Goal: Task Accomplishment & Management: Manage account settings

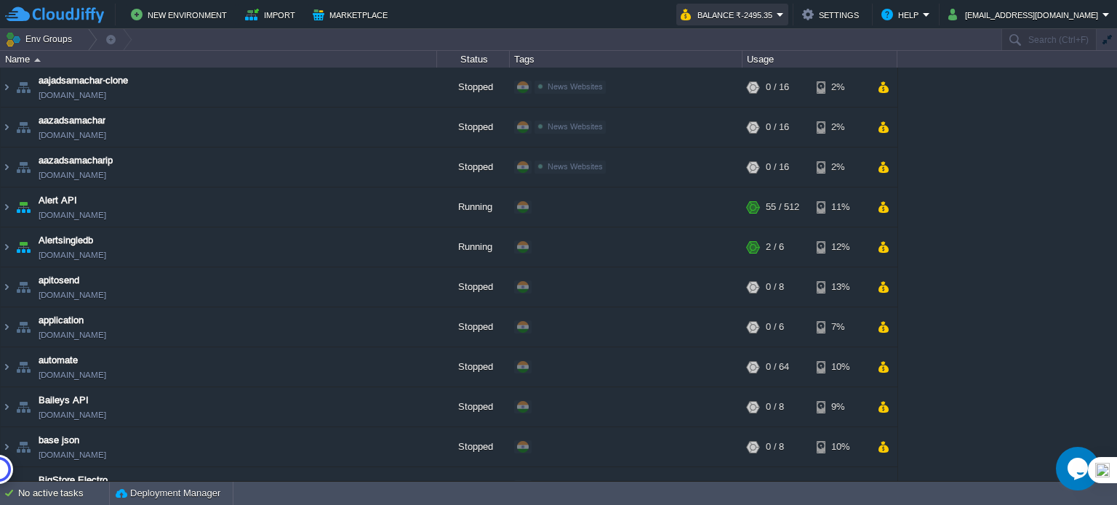
click at [776, 17] on button "Balance ₹-2495.35" at bounding box center [728, 14] width 96 height 17
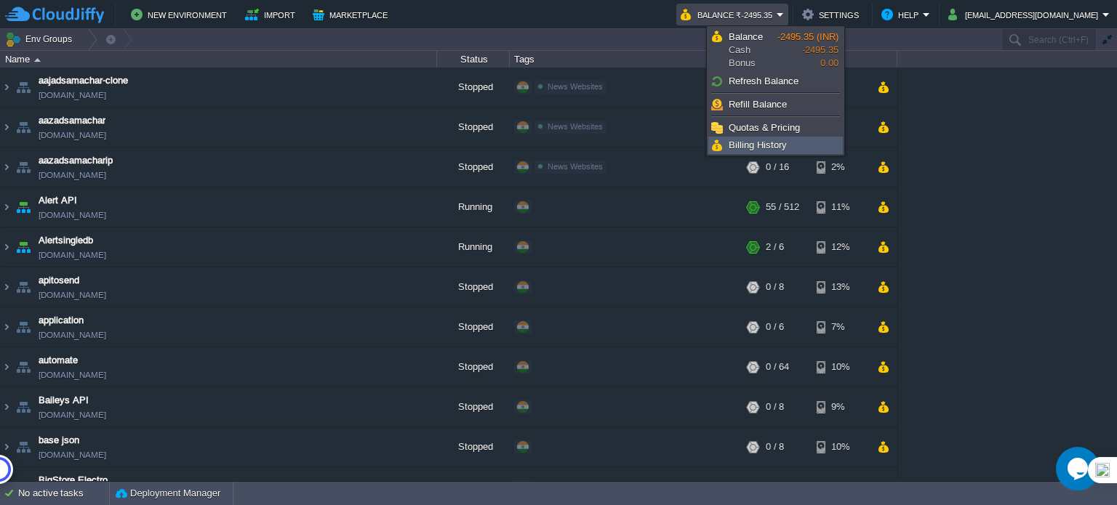
click at [750, 145] on span "Billing History" at bounding box center [757, 145] width 58 height 11
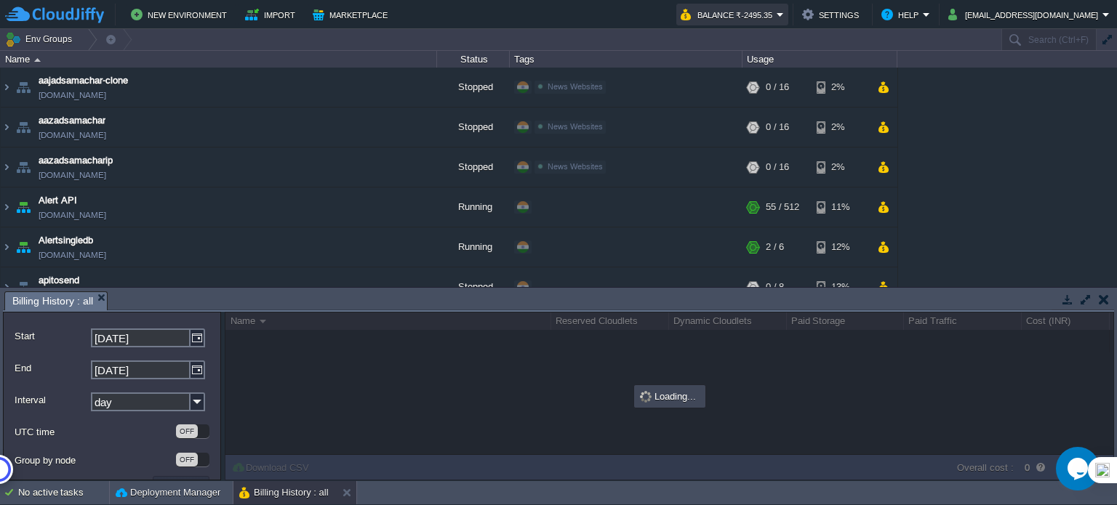
click at [776, 11] on button "Balance ₹-2495.35" at bounding box center [728, 14] width 96 height 17
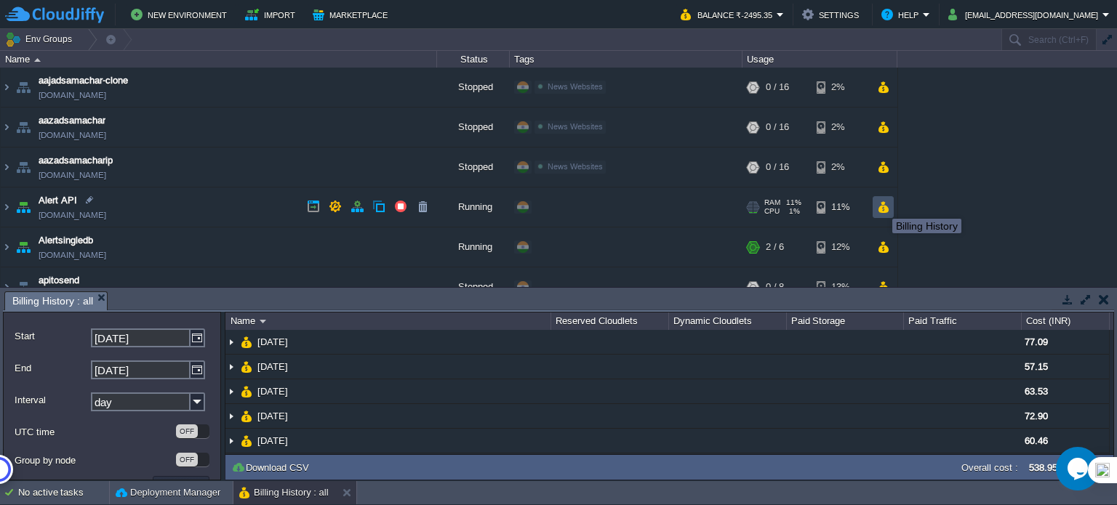
click at [881, 206] on button "button" at bounding box center [883, 207] width 12 height 13
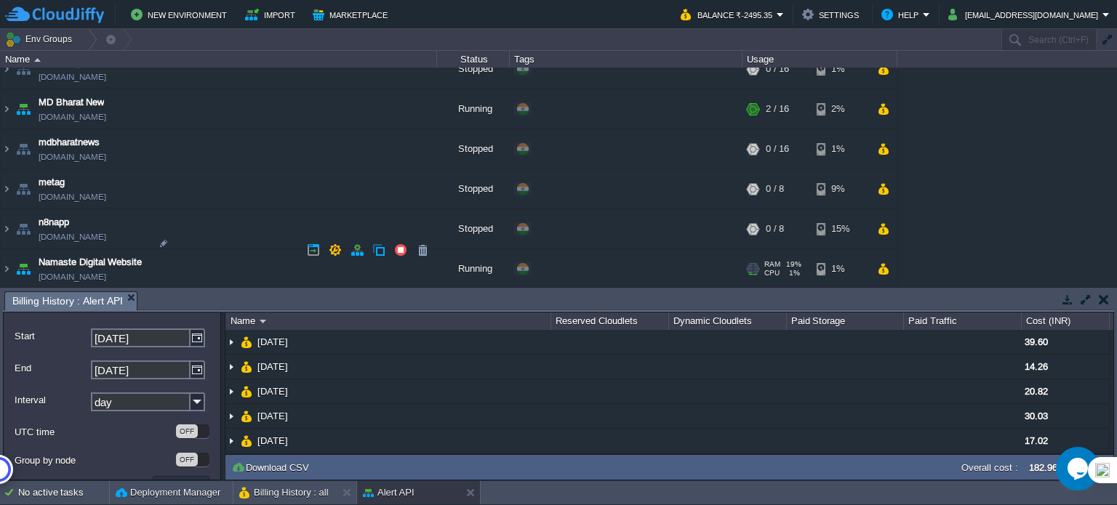
scroll to position [1895, 0]
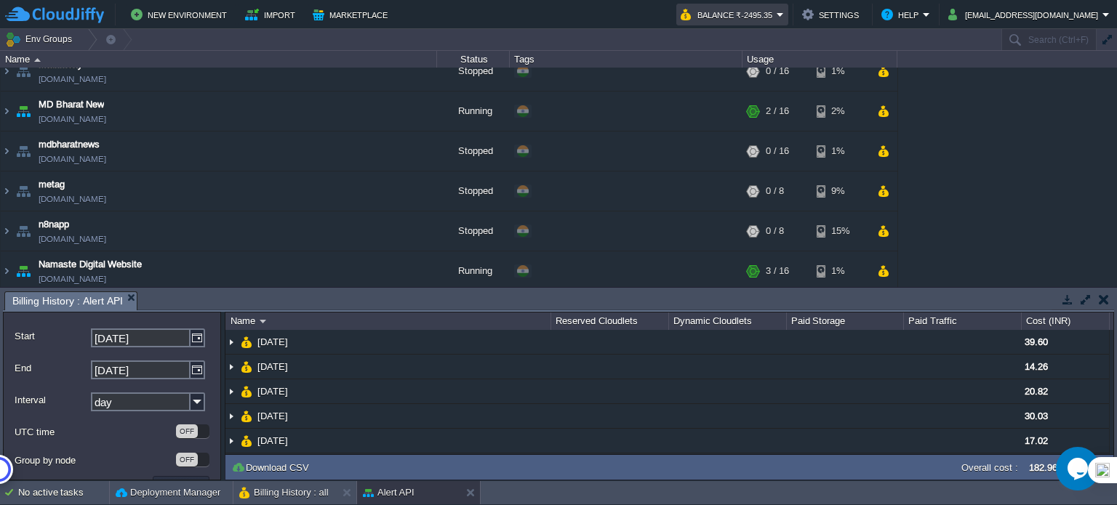
click at [788, 17] on td "Balance ₹-2495.35" at bounding box center [732, 15] width 112 height 22
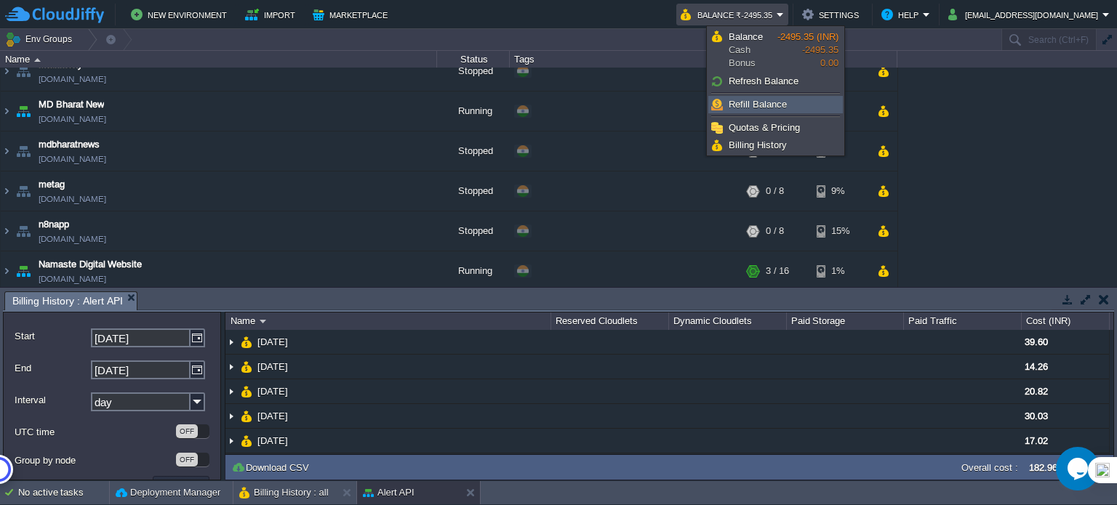
click at [767, 97] on link "Refill Balance" at bounding box center [775, 105] width 133 height 16
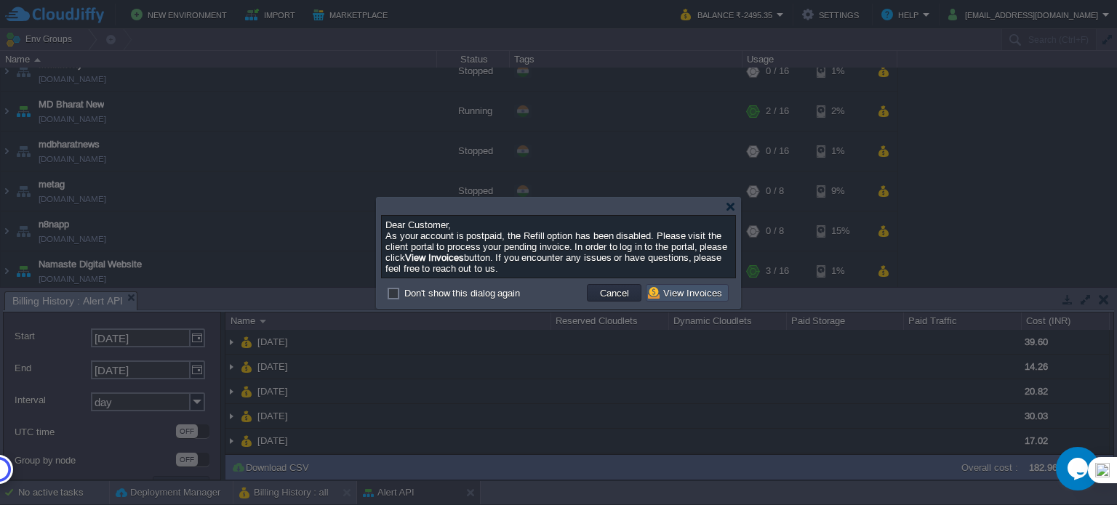
click at [676, 294] on button "View Invoices" at bounding box center [687, 292] width 79 height 13
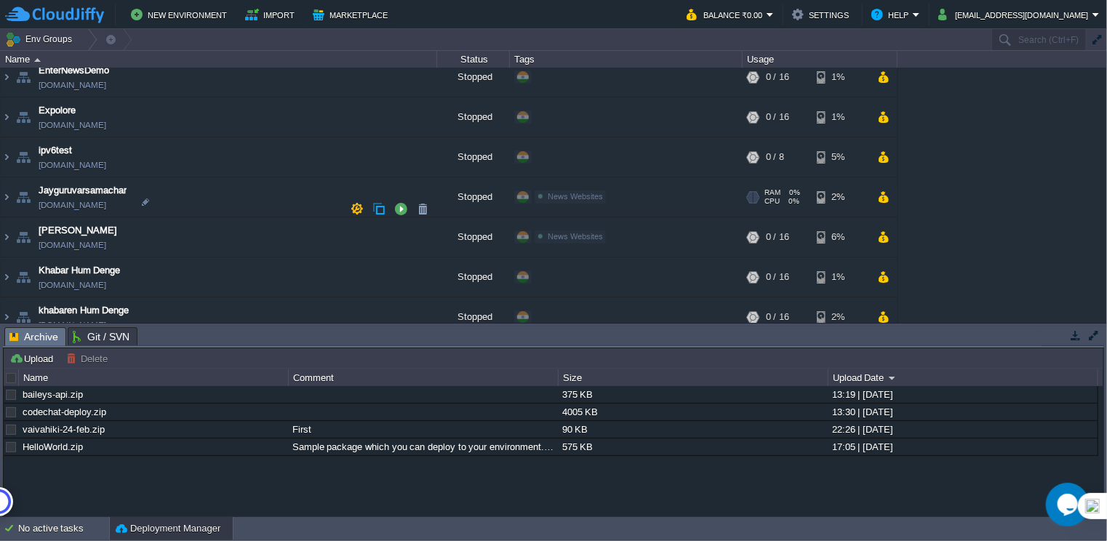
scroll to position [1316, 0]
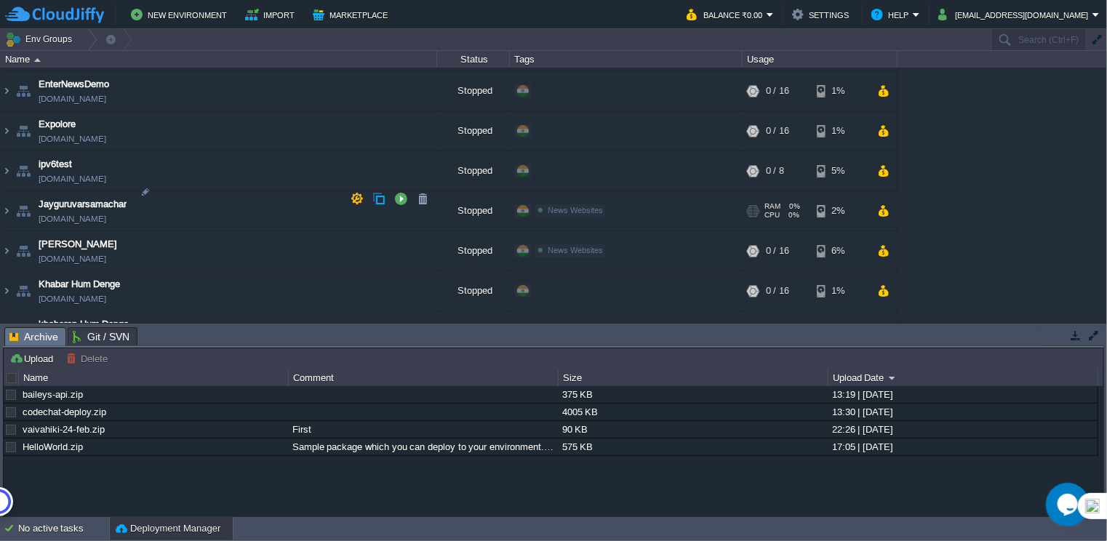
click at [590, 191] on div "News Websites Edit" at bounding box center [626, 211] width 228 height 41
